Goal: Task Accomplishment & Management: Use online tool/utility

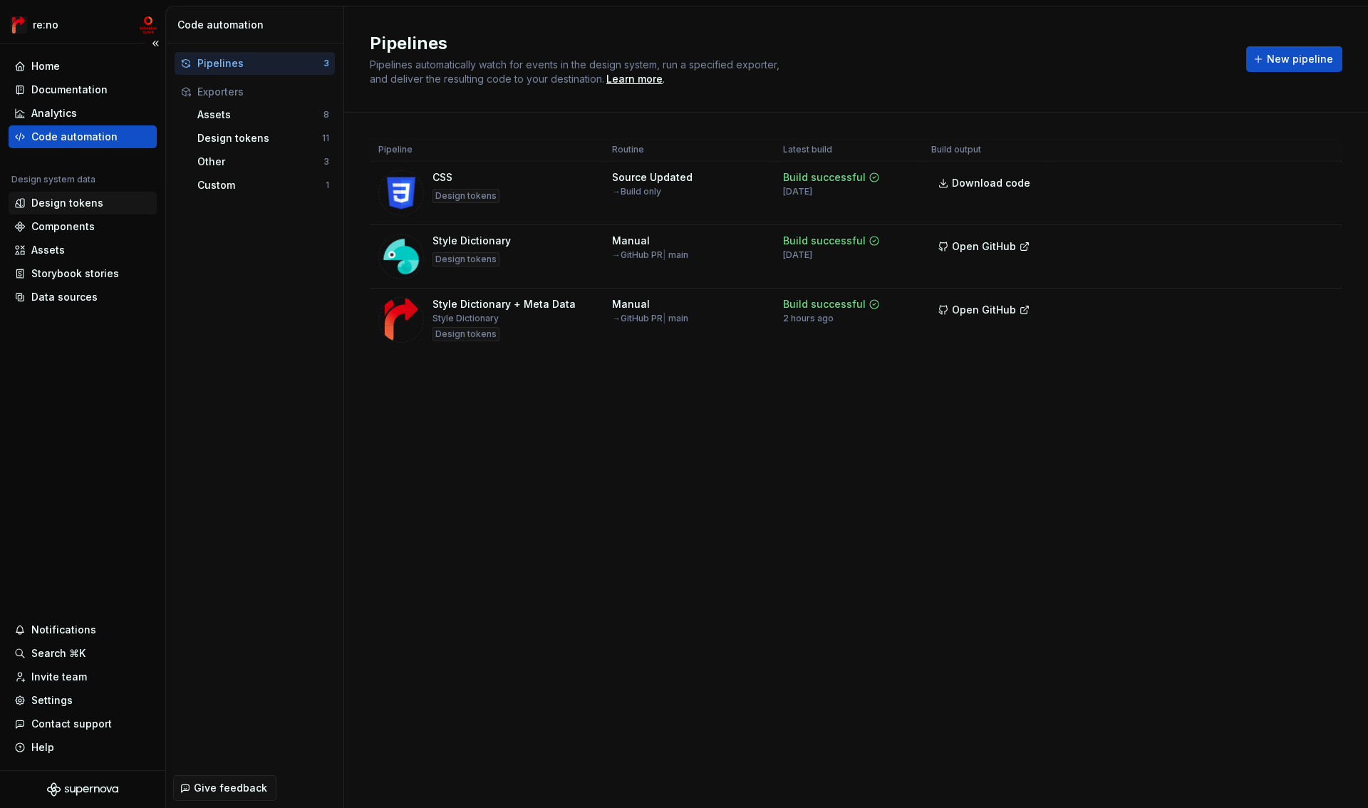
click at [96, 205] on div "Design tokens" at bounding box center [67, 203] width 72 height 14
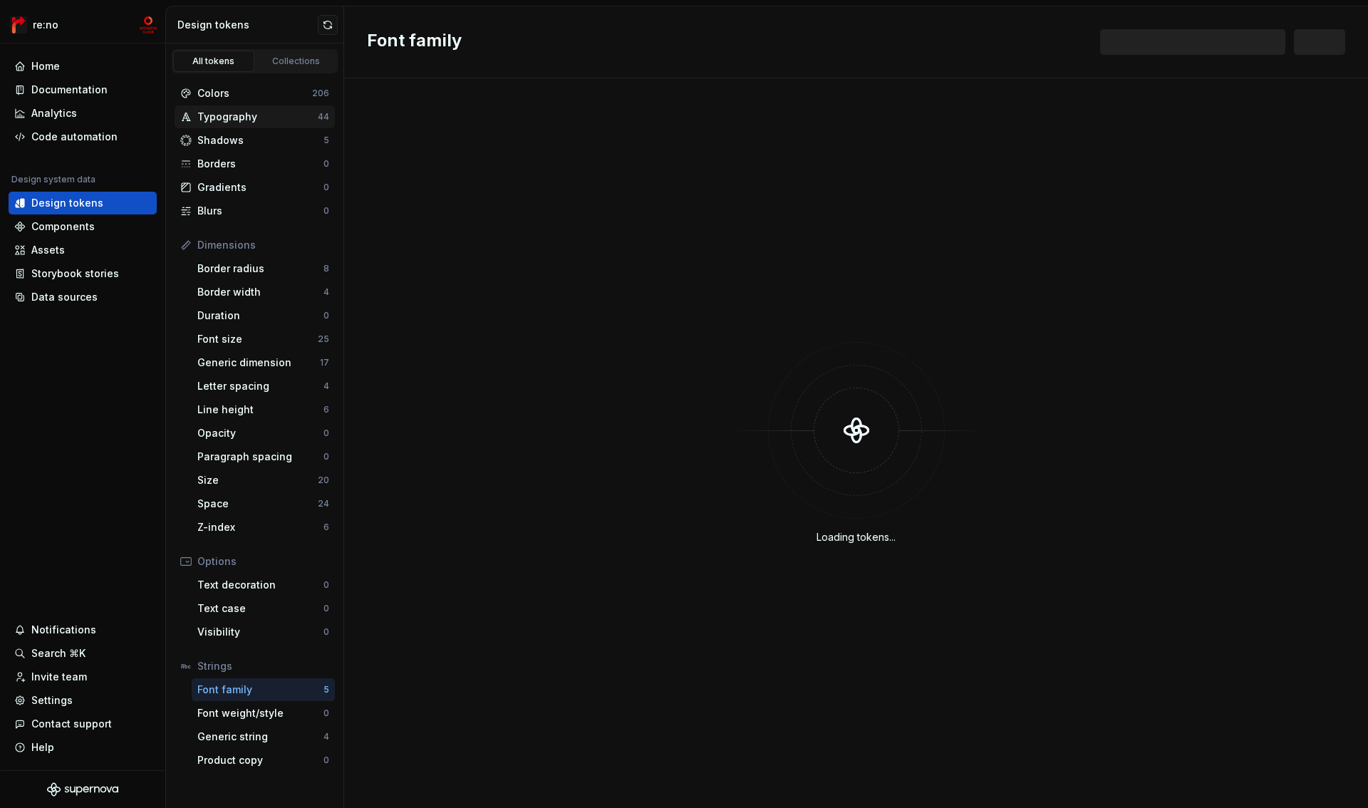
click at [233, 122] on div "Typography" at bounding box center [257, 117] width 120 height 14
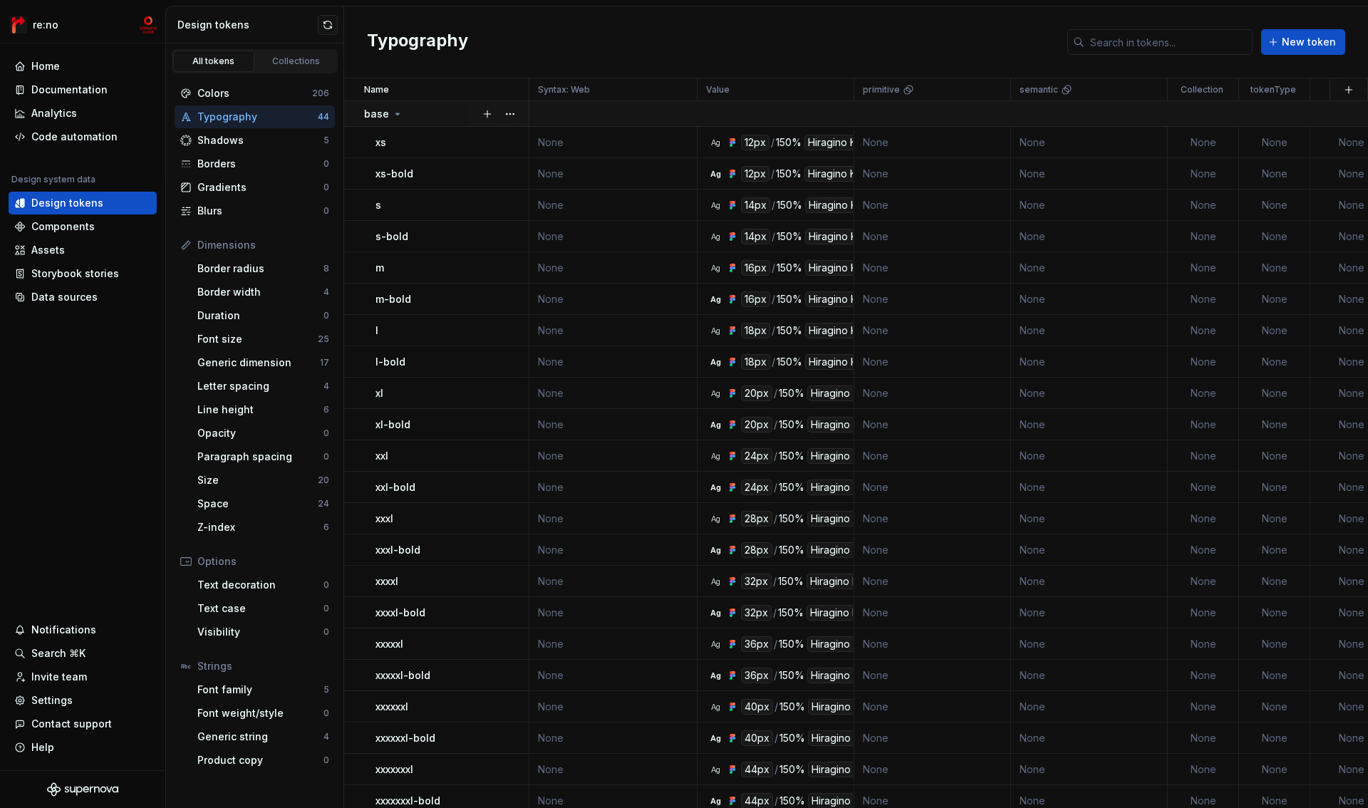
click at [392, 113] on icon at bounding box center [397, 113] width 11 height 11
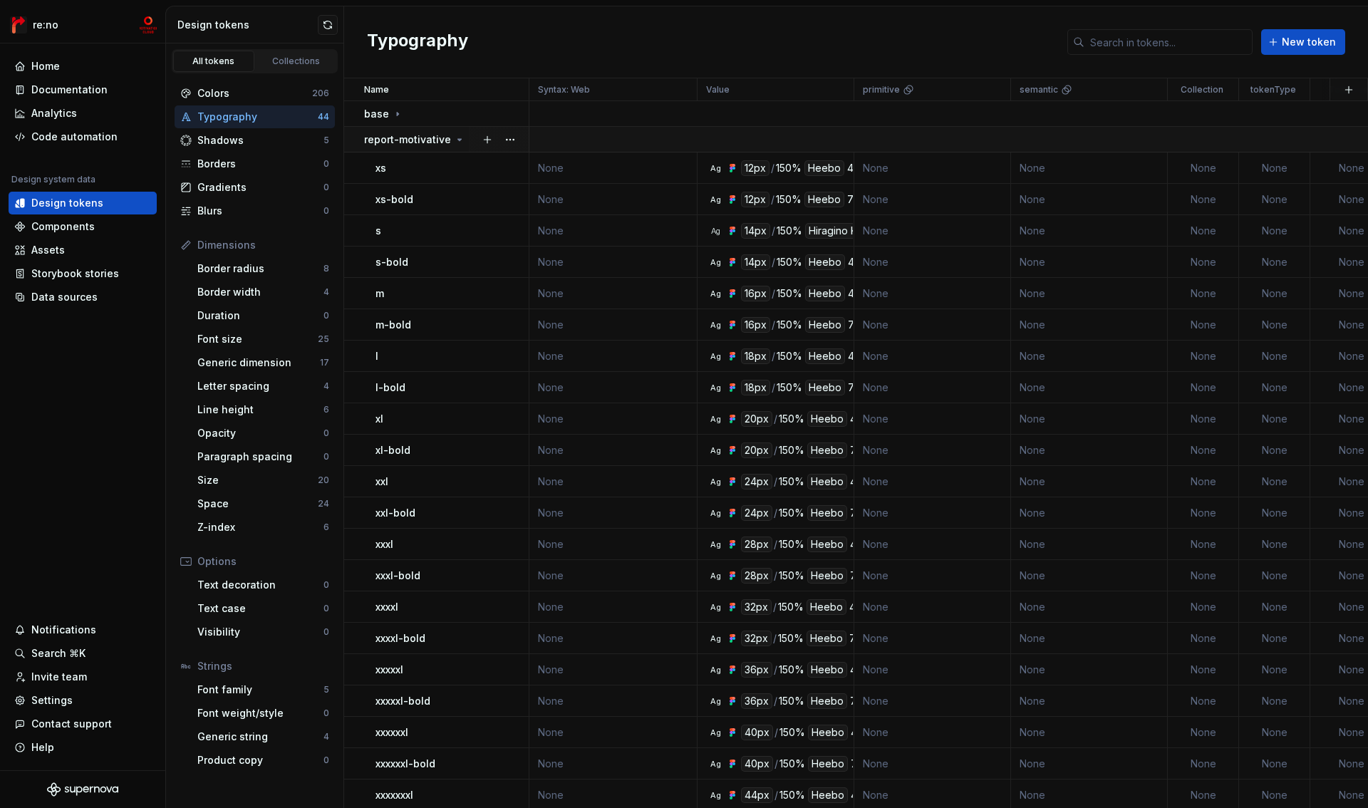
click at [390, 136] on p "report-motivative" at bounding box center [407, 140] width 87 height 14
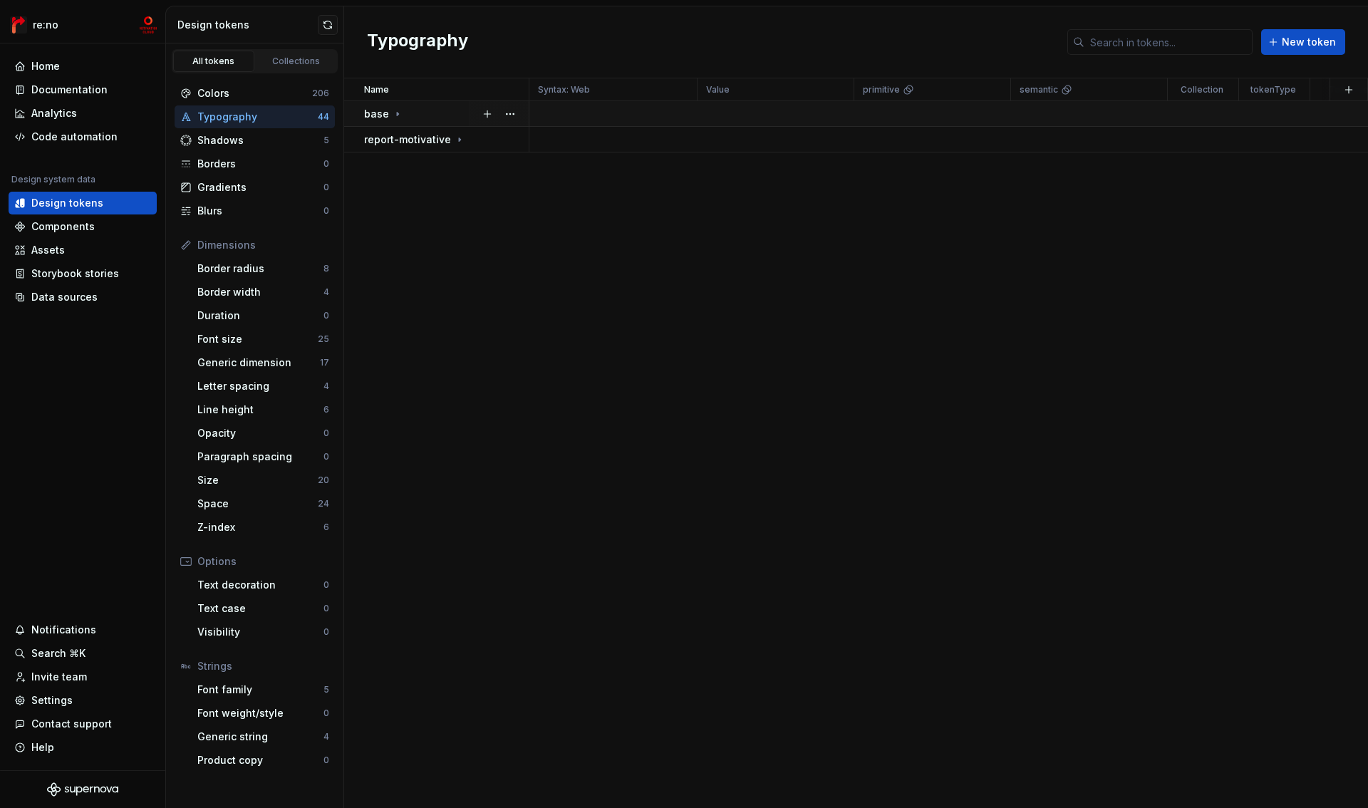
click at [386, 115] on p "base" at bounding box center [376, 114] width 25 height 14
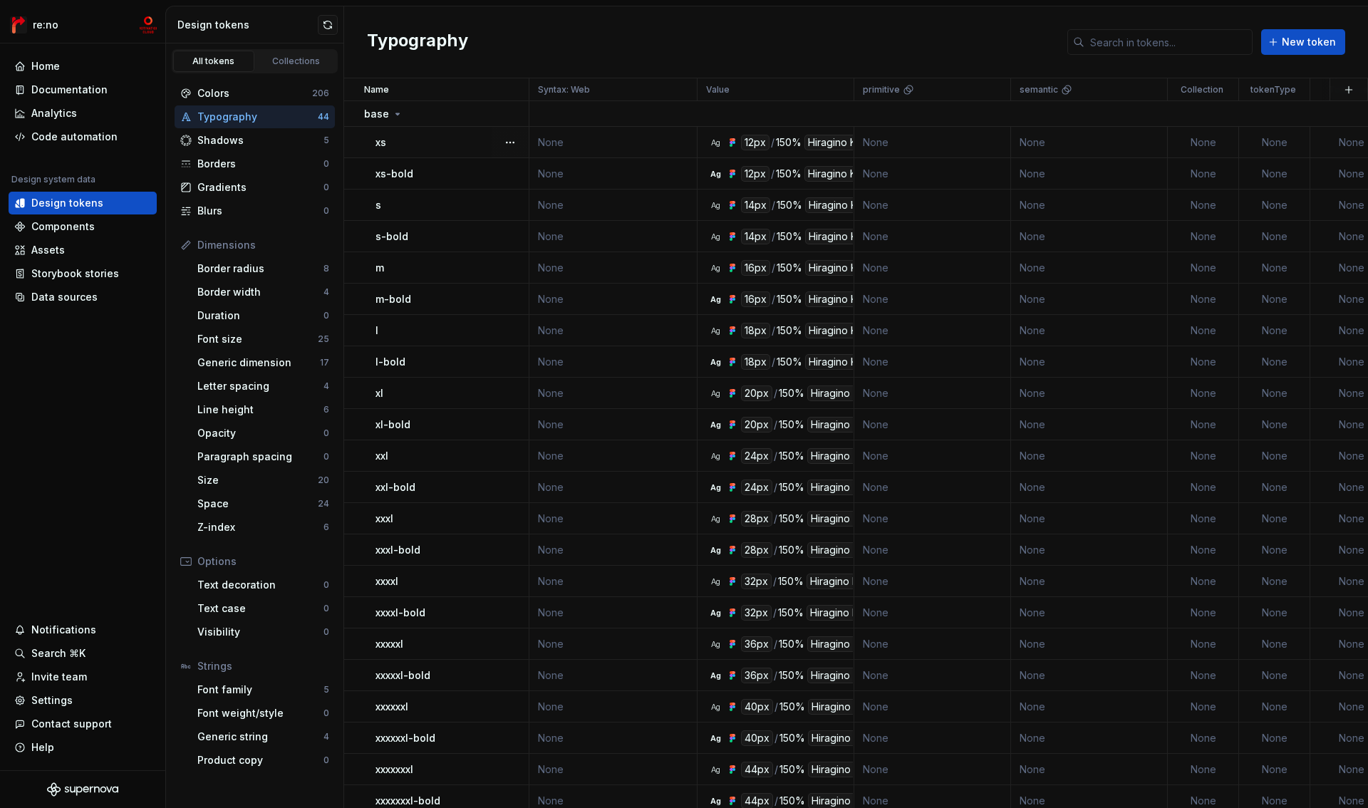
click at [398, 142] on div "xs" at bounding box center [451, 142] width 152 height 14
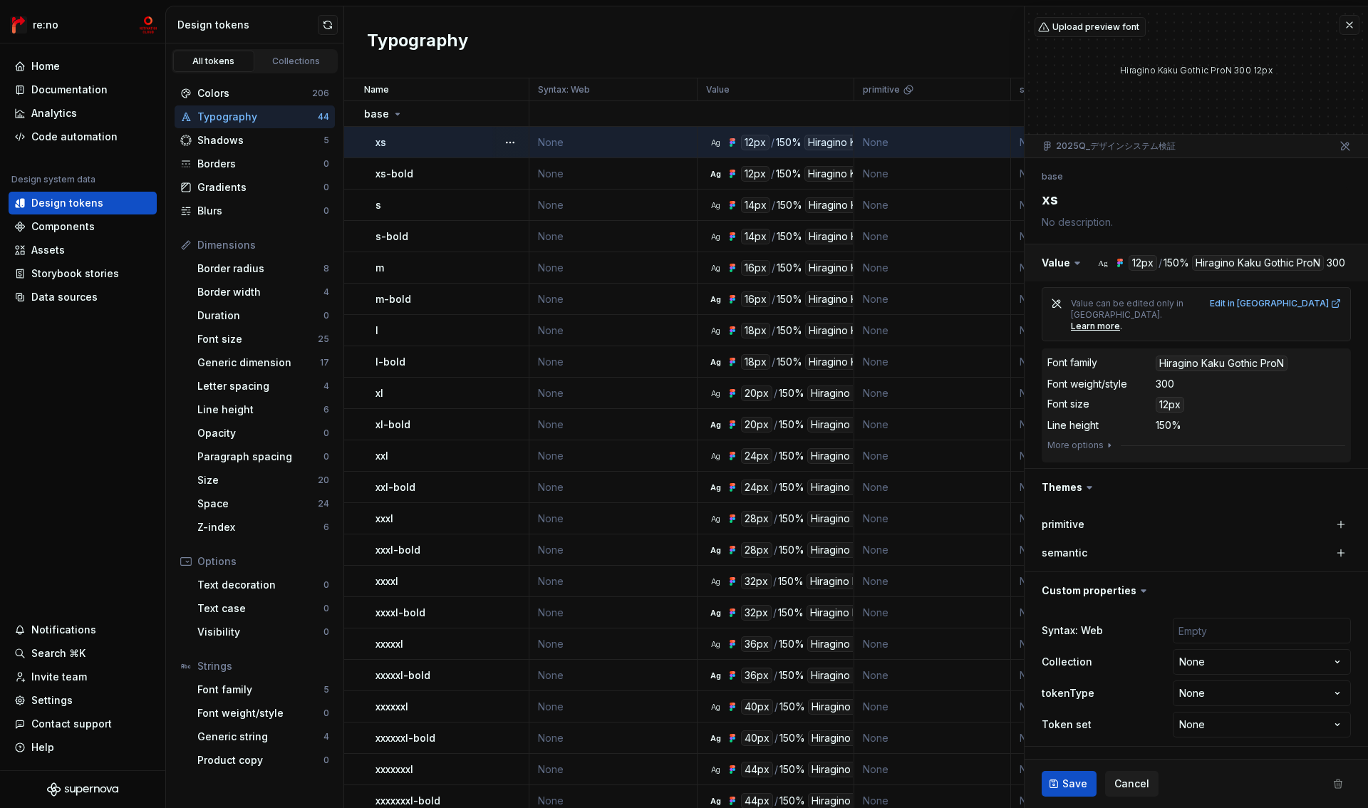
click at [1140, 263] on button "button" at bounding box center [1196, 262] width 343 height 37
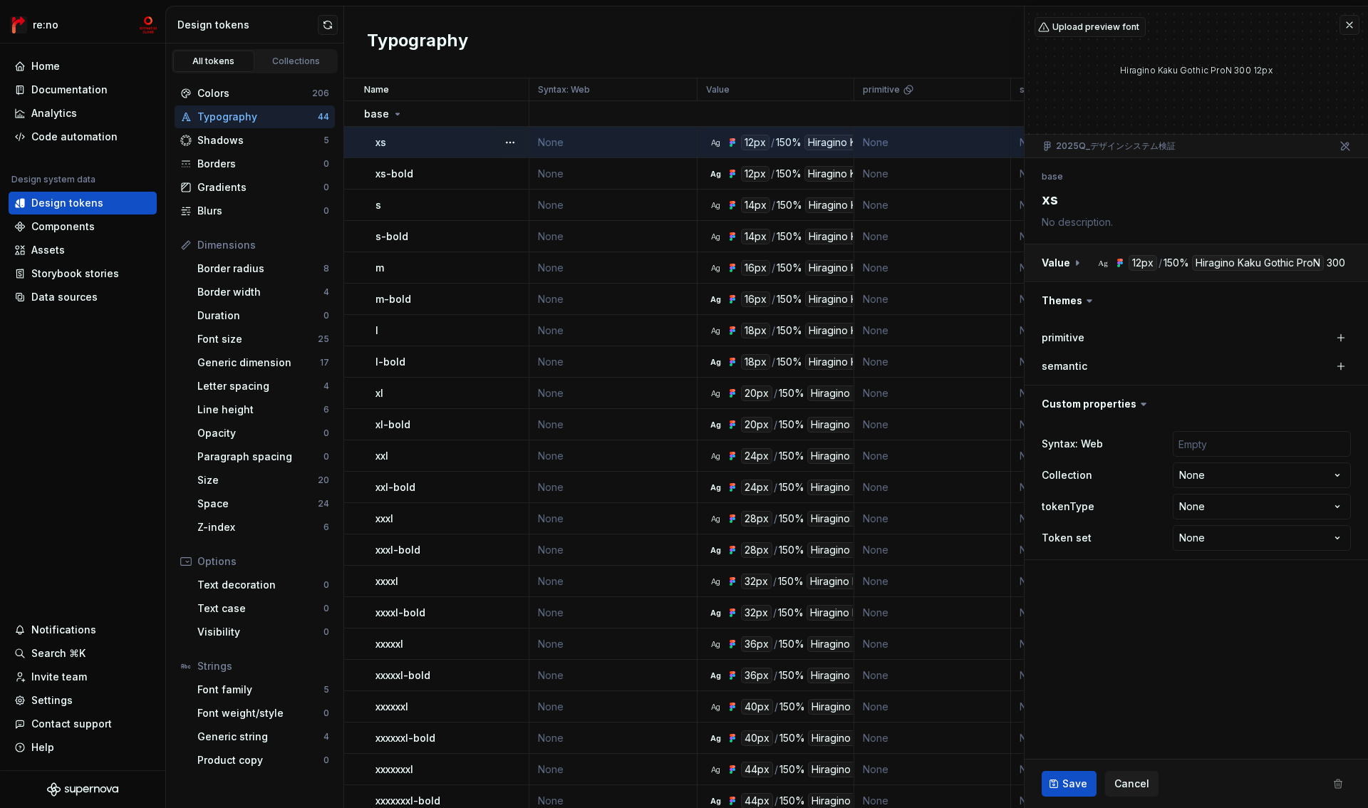
click at [1140, 263] on button "button" at bounding box center [1196, 262] width 343 height 37
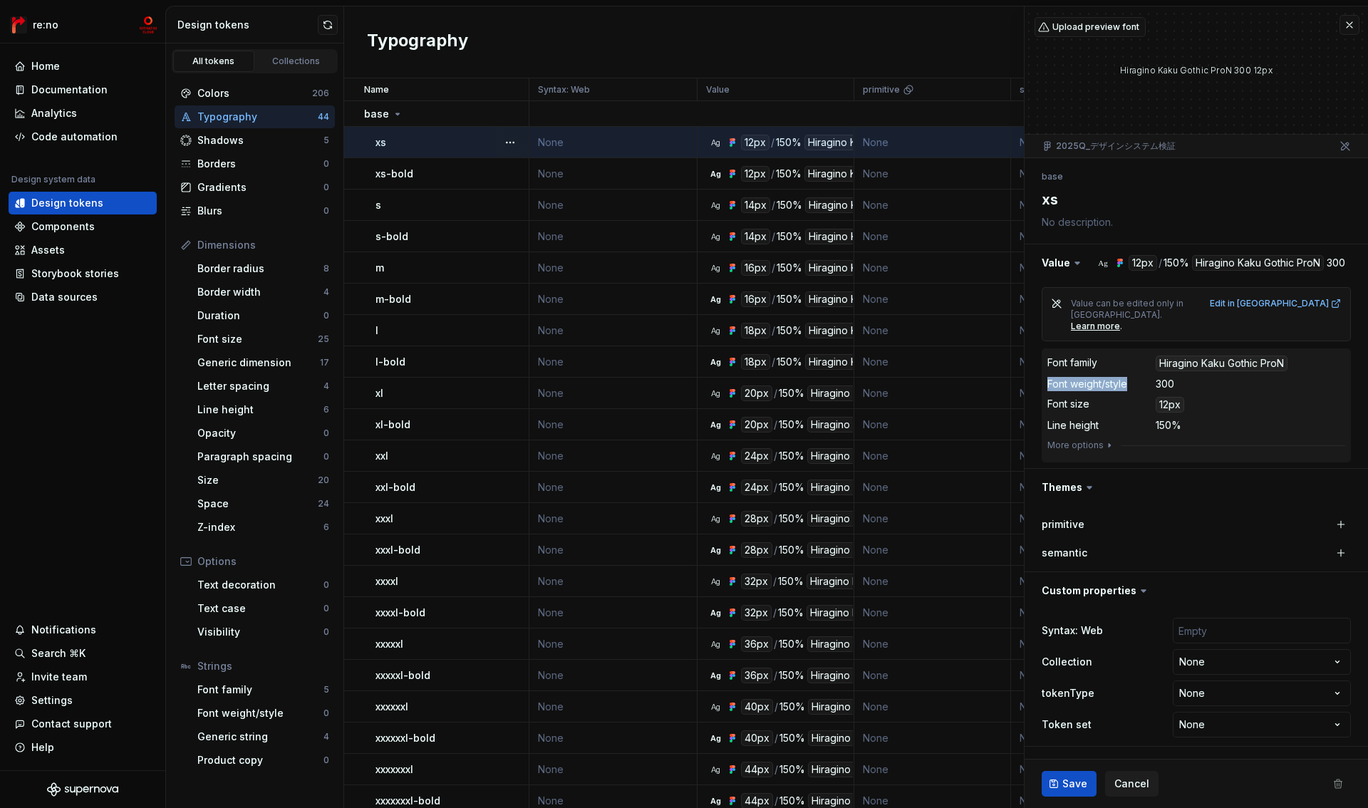
drag, startPoint x: 1046, startPoint y: 365, endPoint x: 1136, endPoint y: 369, distance: 89.8
click at [1136, 369] on div "Font family Hiragino Kaku Gothic ProN Font weight/style 300 Font size 12px Line…" at bounding box center [1196, 405] width 309 height 114
click at [1095, 440] on button "More options" at bounding box center [1081, 445] width 68 height 11
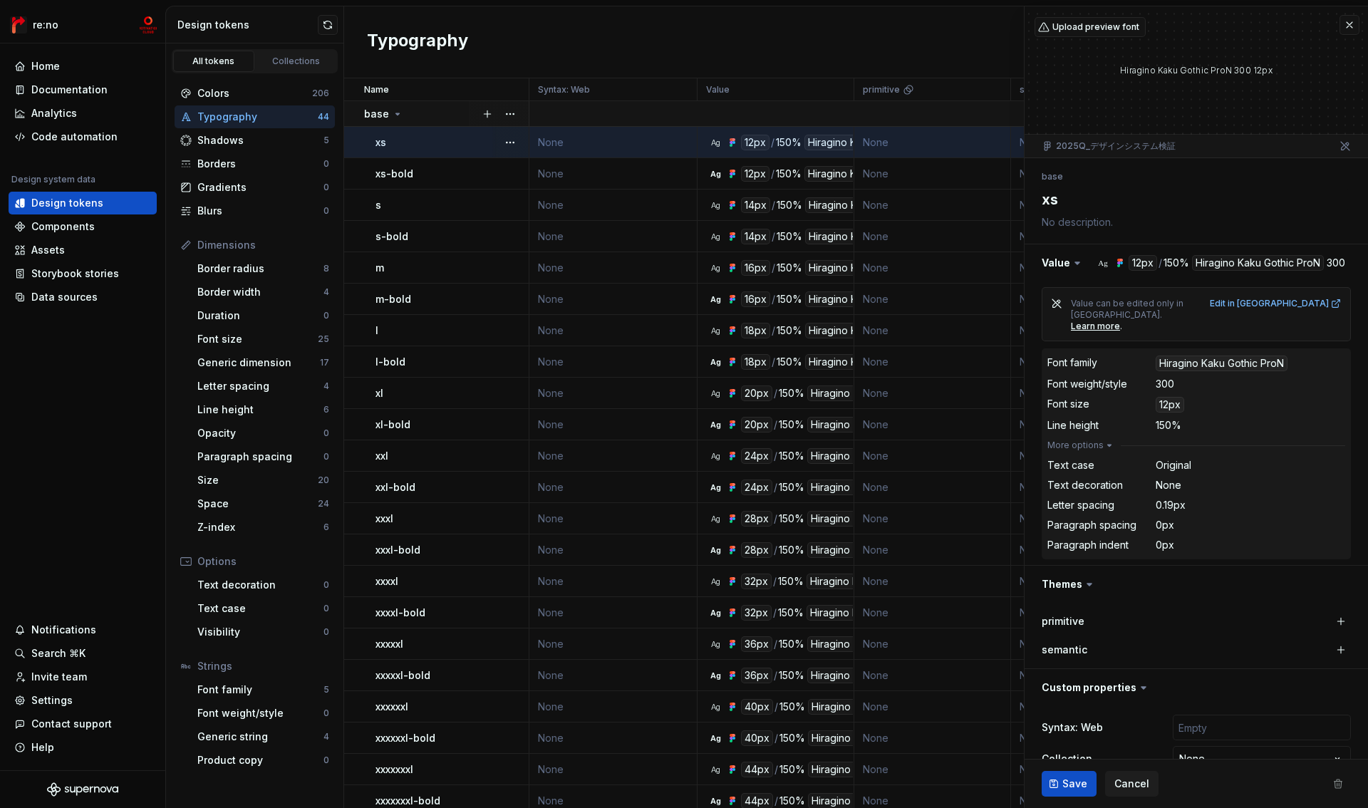
click at [397, 115] on icon at bounding box center [397, 113] width 11 height 11
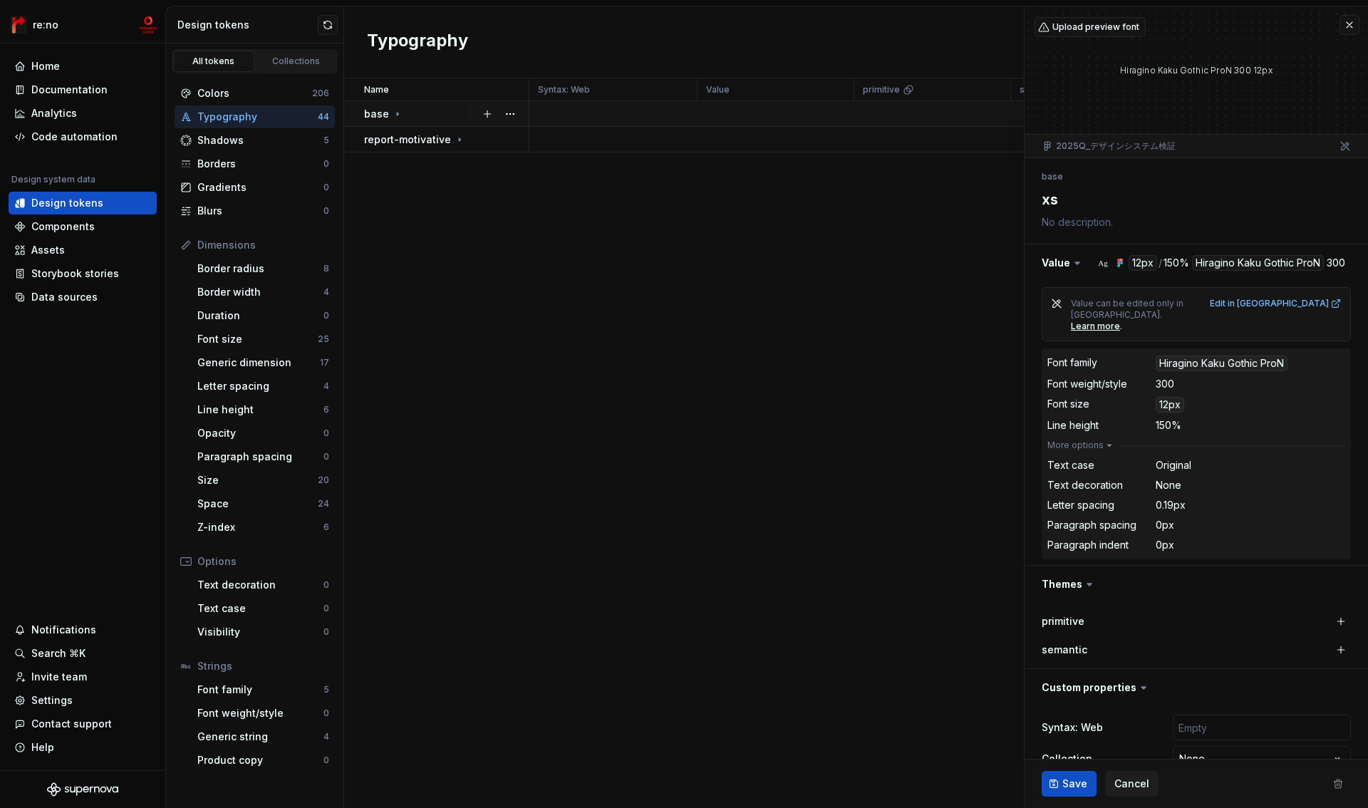
click at [397, 115] on icon at bounding box center [397, 113] width 11 height 11
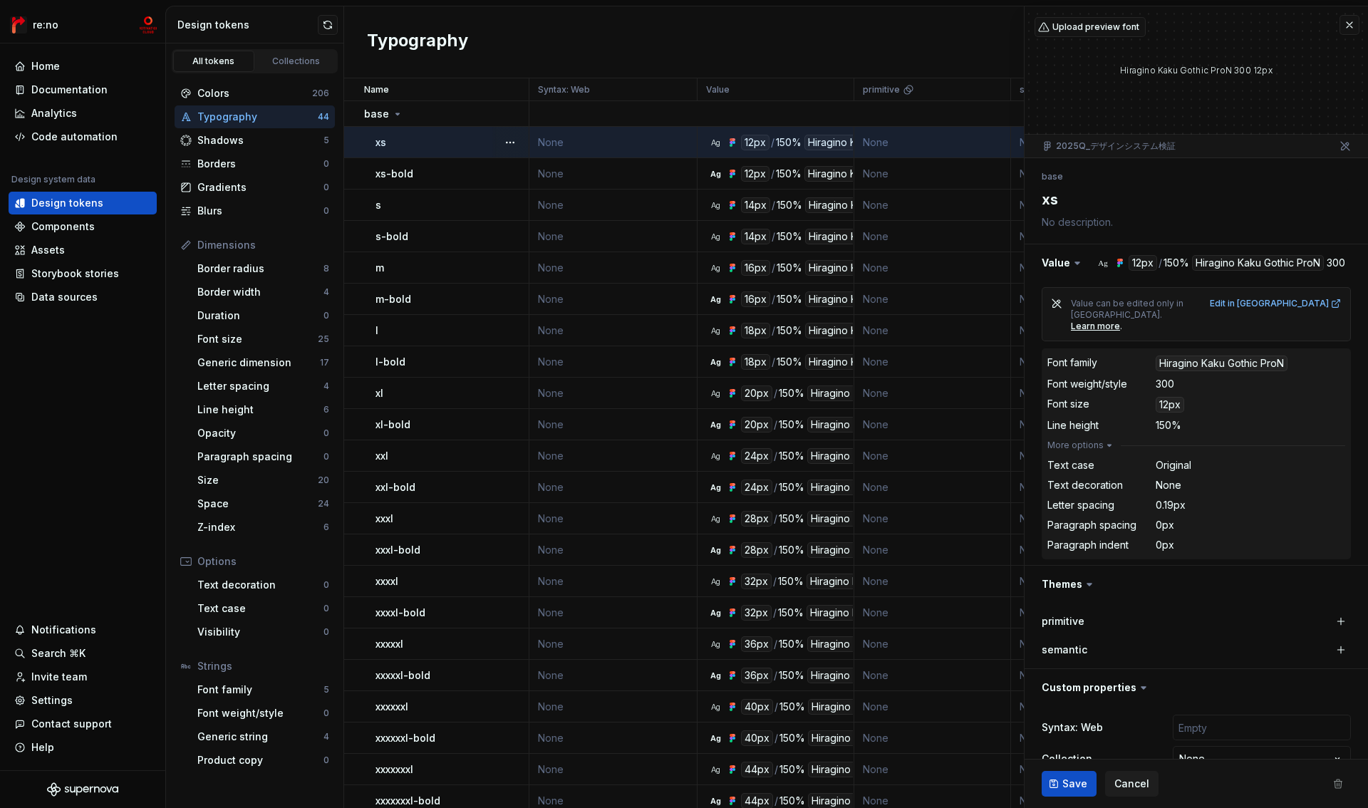
click at [830, 145] on div "Hiragino Kaku Gothic ProN" at bounding box center [870, 143] width 132 height 16
click at [1211, 262] on button "button" at bounding box center [1196, 262] width 343 height 37
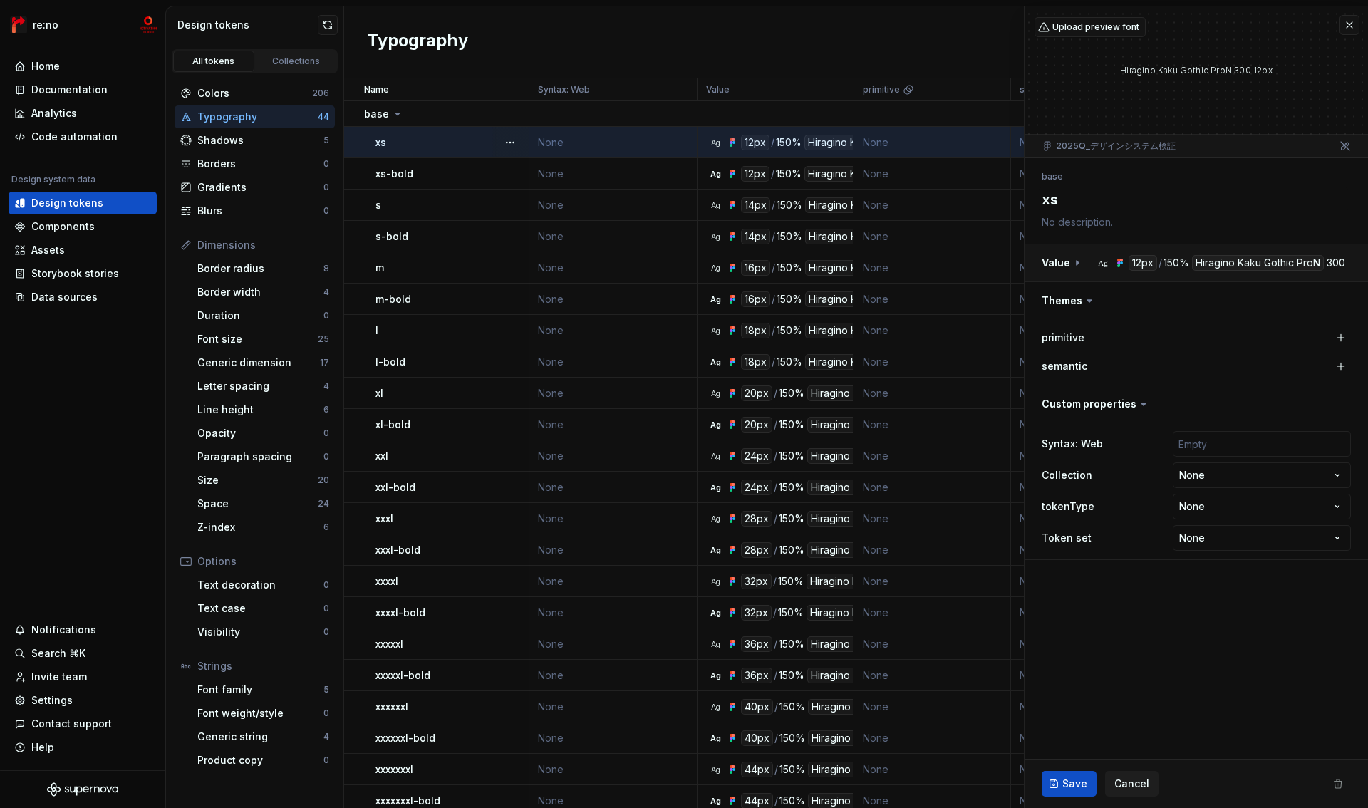
click at [1079, 263] on button "button" at bounding box center [1196, 262] width 343 height 37
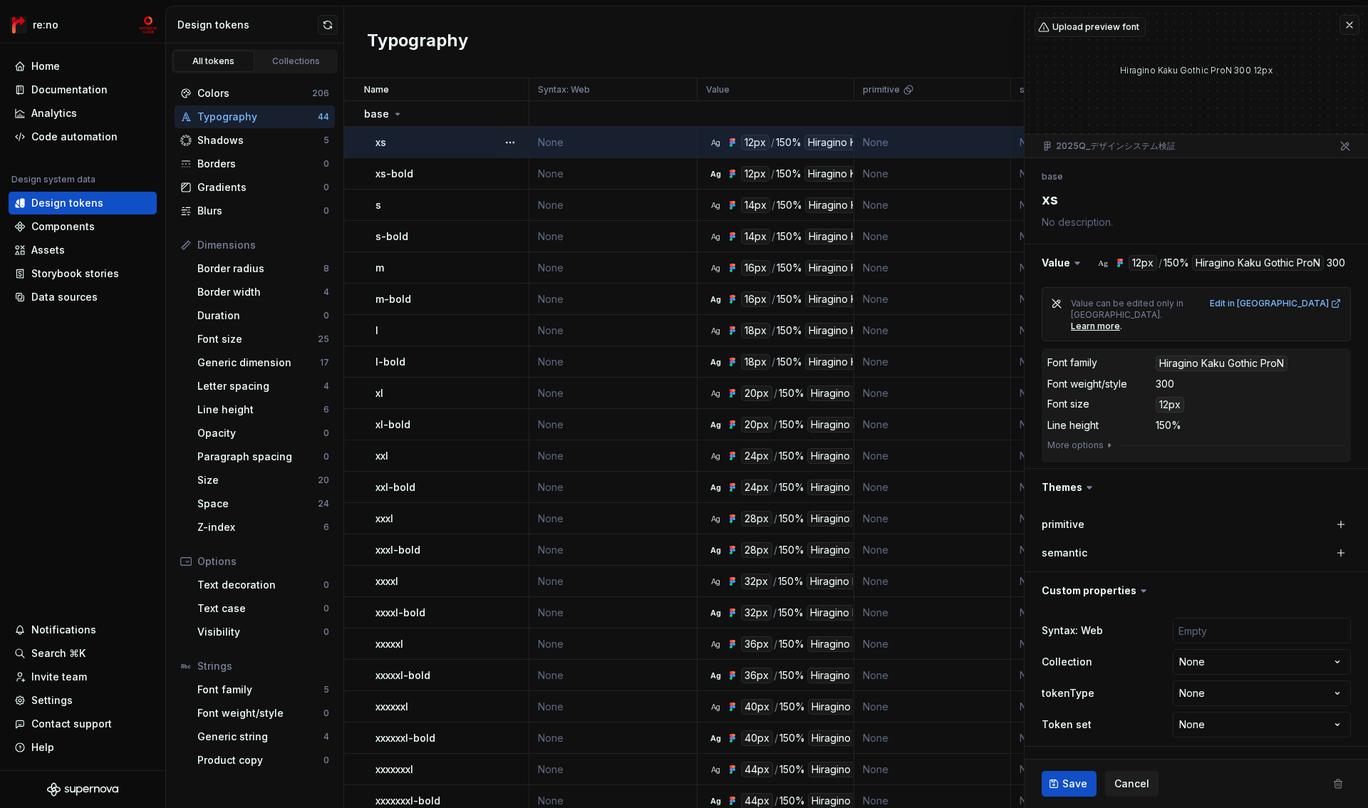
click at [1231, 356] on div "Hiragino Kaku Gothic ProN" at bounding box center [1222, 364] width 132 height 16
type textarea "*"
